Goal: Navigation & Orientation: Find specific page/section

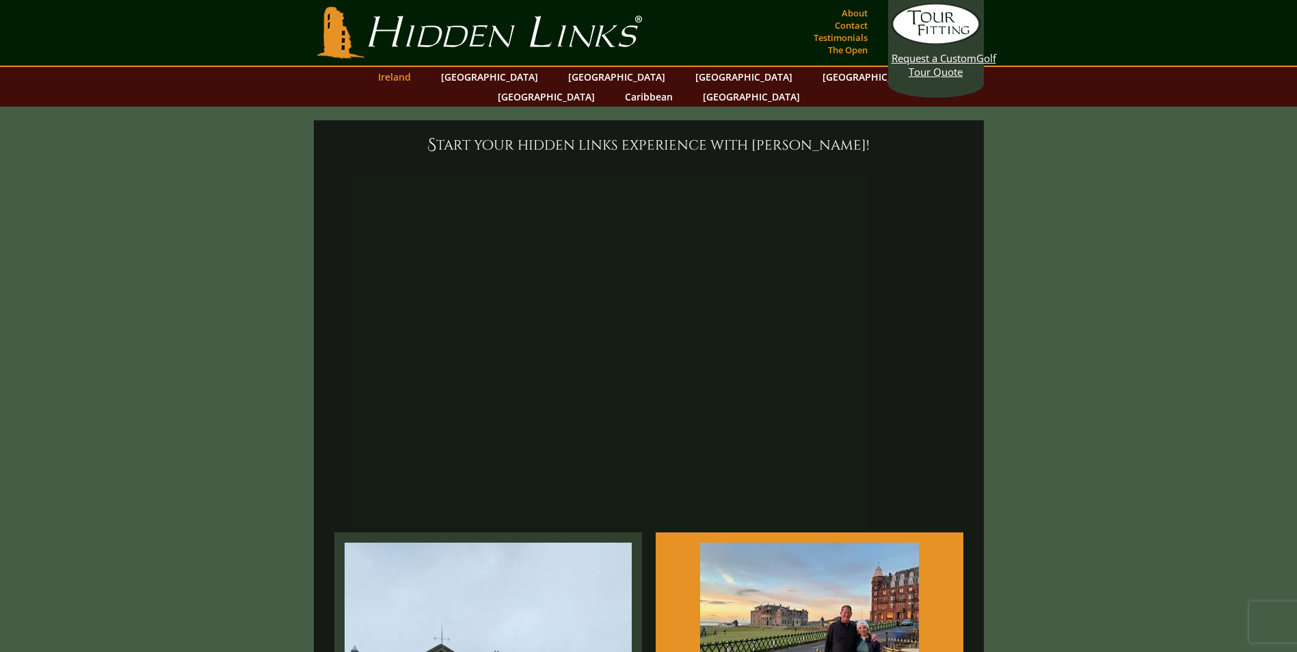
click at [418, 75] on link "Ireland" at bounding box center [394, 77] width 46 height 20
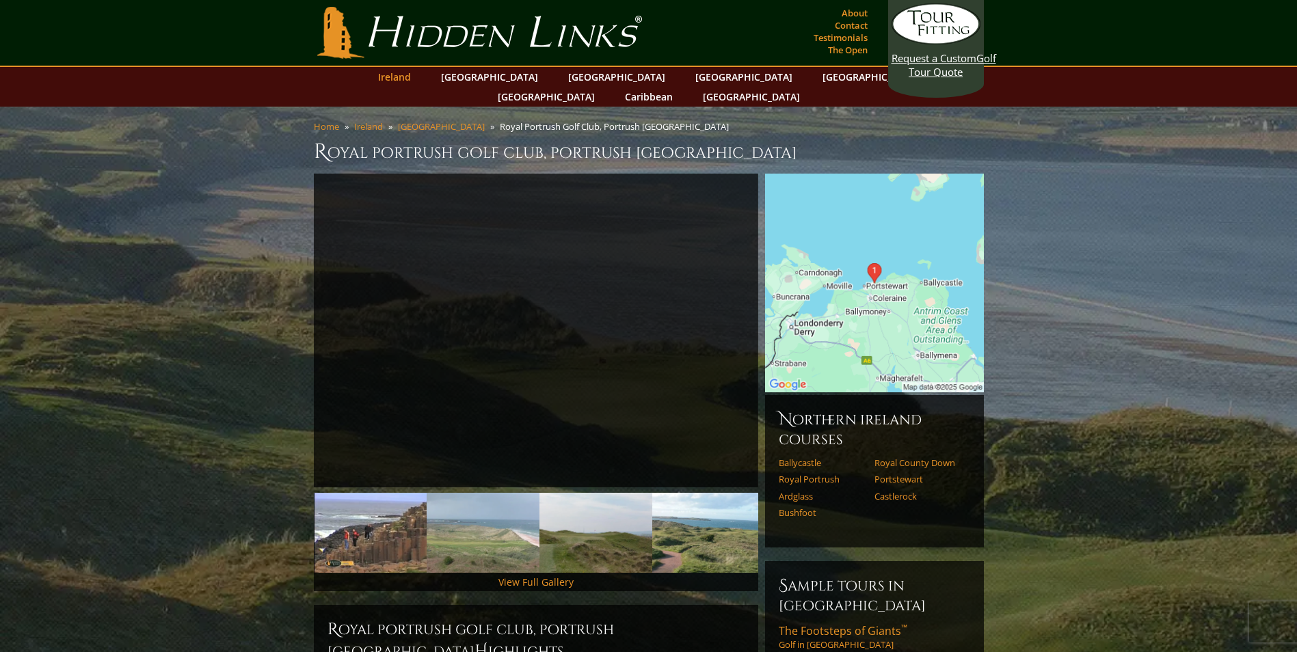
click at [418, 75] on link "Ireland" at bounding box center [394, 77] width 46 height 20
